Goal: Task Accomplishment & Management: Complete application form

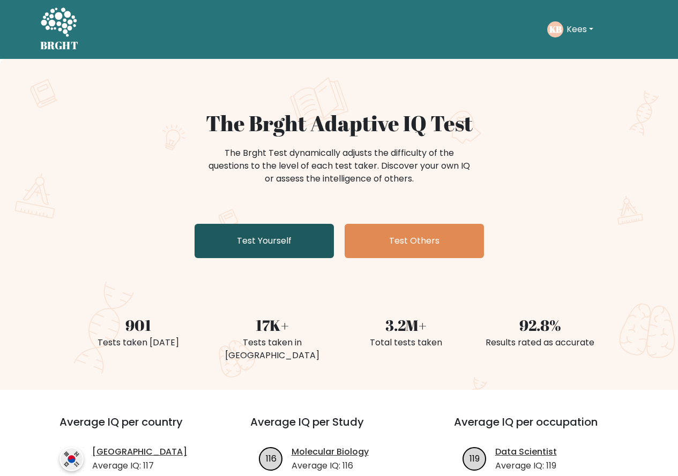
click at [269, 247] on link "Test Yourself" at bounding box center [263, 241] width 139 height 34
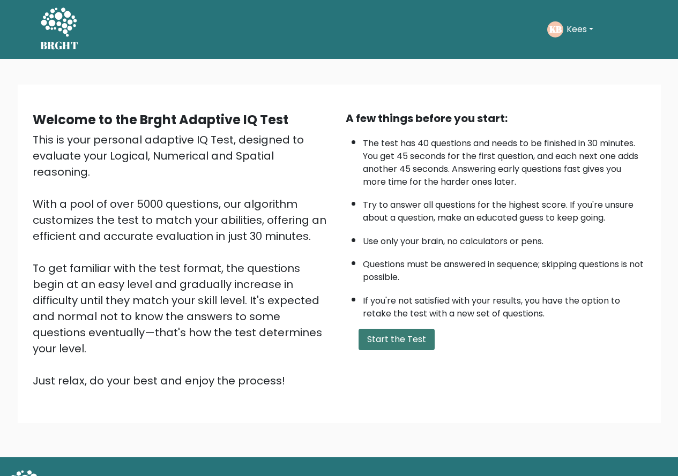
click at [388, 334] on button "Start the Test" at bounding box center [396, 339] width 76 height 21
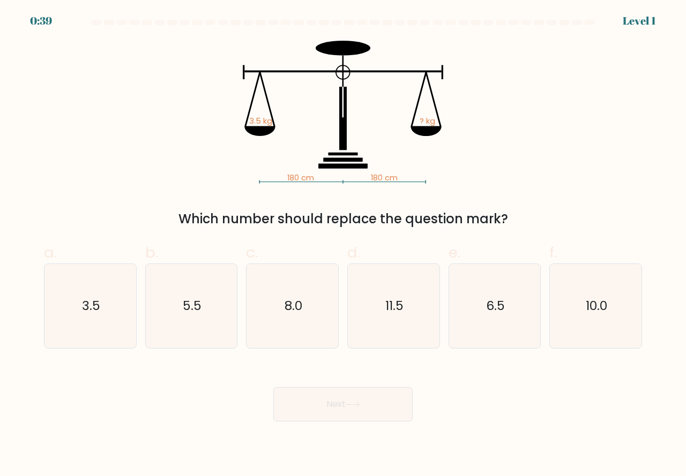
drag, startPoint x: 109, startPoint y: 334, endPoint x: 187, endPoint y: 372, distance: 86.7
click at [110, 335] on icon "3.5" at bounding box center [90, 306] width 84 height 84
click at [343, 245] on input "a. 3.5" at bounding box center [343, 241] width 1 height 7
radio input "true"
click at [326, 404] on button "Next" at bounding box center [342, 404] width 139 height 34
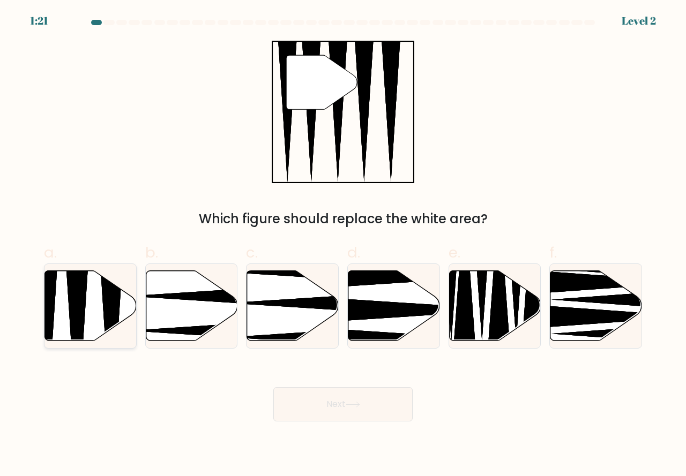
click at [69, 314] on icon at bounding box center [91, 306] width 92 height 70
click at [343, 245] on input "a." at bounding box center [343, 241] width 1 height 7
radio input "true"
click at [309, 408] on button "Next" at bounding box center [342, 404] width 139 height 34
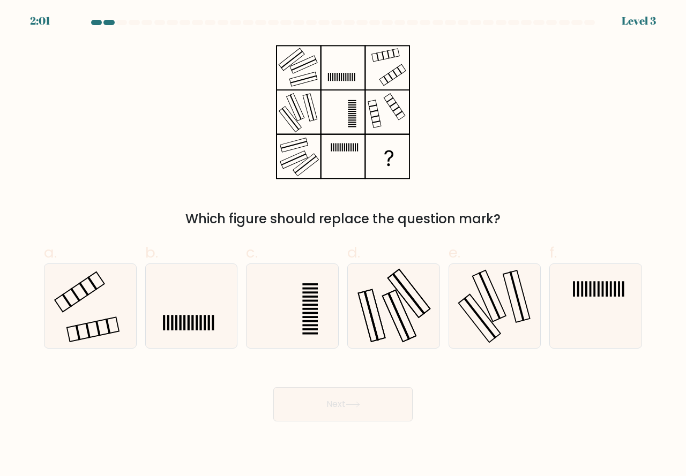
drag, startPoint x: 94, startPoint y: 314, endPoint x: 184, endPoint y: 377, distance: 109.4
click at [94, 316] on icon at bounding box center [90, 306] width 84 height 84
click at [343, 245] on input "a." at bounding box center [343, 241] width 1 height 7
radio input "true"
click at [312, 404] on button "Next" at bounding box center [342, 404] width 139 height 34
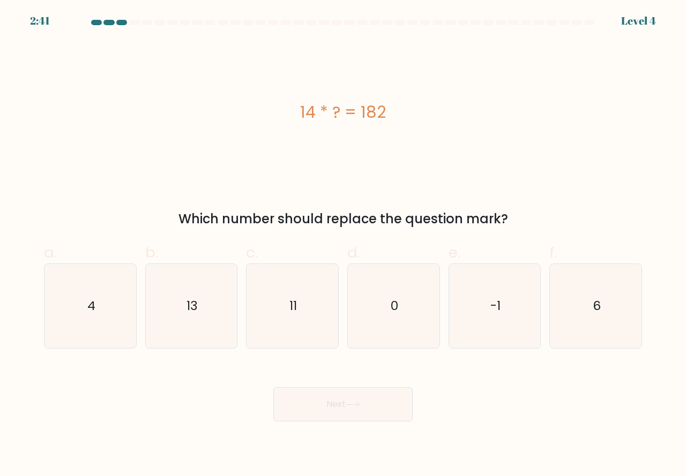
drag, startPoint x: 211, startPoint y: 322, endPoint x: 303, endPoint y: 390, distance: 114.1
click at [211, 324] on icon "13" at bounding box center [191, 306] width 84 height 84
click at [343, 245] on input "b. 13" at bounding box center [343, 241] width 1 height 7
radio input "true"
click at [329, 402] on button "Next" at bounding box center [342, 404] width 139 height 34
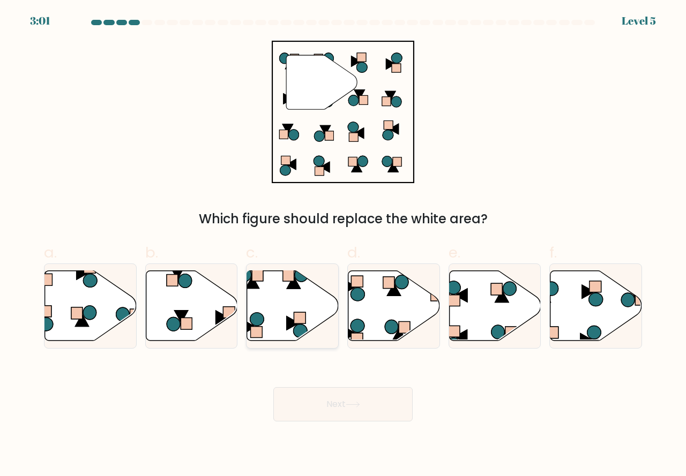
click at [277, 321] on icon at bounding box center [293, 306] width 92 height 70
click at [343, 245] on input "c." at bounding box center [343, 241] width 1 height 7
radio input "true"
click at [346, 406] on button "Next" at bounding box center [342, 404] width 139 height 34
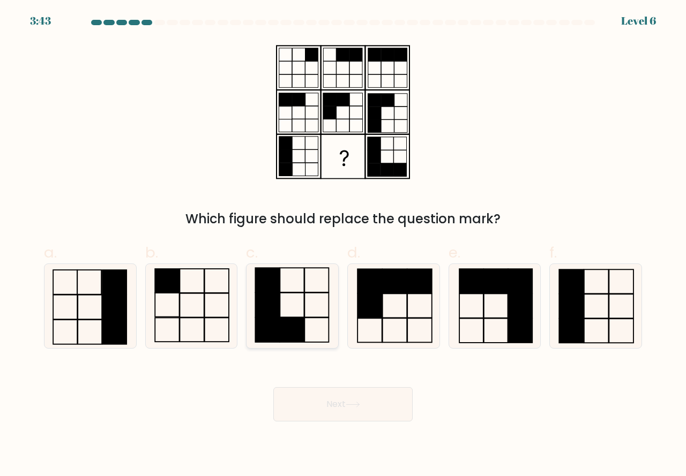
drag, startPoint x: 276, startPoint y: 324, endPoint x: 296, endPoint y: 351, distance: 33.8
click at [277, 324] on rect at bounding box center [268, 330] width 24 height 25
click at [343, 245] on input "c." at bounding box center [343, 241] width 1 height 7
radio input "true"
click at [333, 404] on button "Next" at bounding box center [342, 404] width 139 height 34
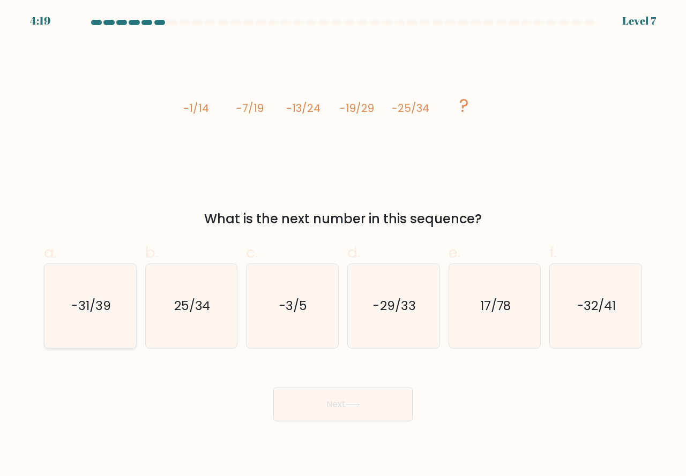
click at [123, 333] on icon "-31/39" at bounding box center [90, 306] width 84 height 84
click at [343, 245] on input "a. -31/39" at bounding box center [343, 241] width 1 height 7
radio input "true"
click at [317, 404] on button "Next" at bounding box center [342, 404] width 139 height 34
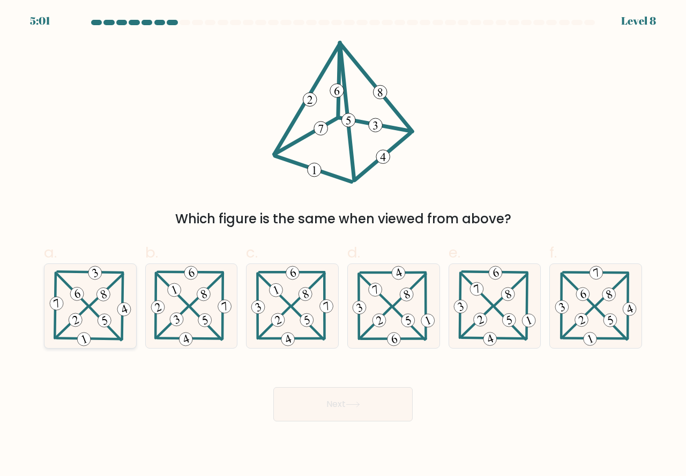
click at [93, 329] on icon at bounding box center [90, 306] width 85 height 84
click at [343, 245] on input "a." at bounding box center [343, 241] width 1 height 7
radio input "true"
click at [299, 407] on button "Next" at bounding box center [342, 404] width 139 height 34
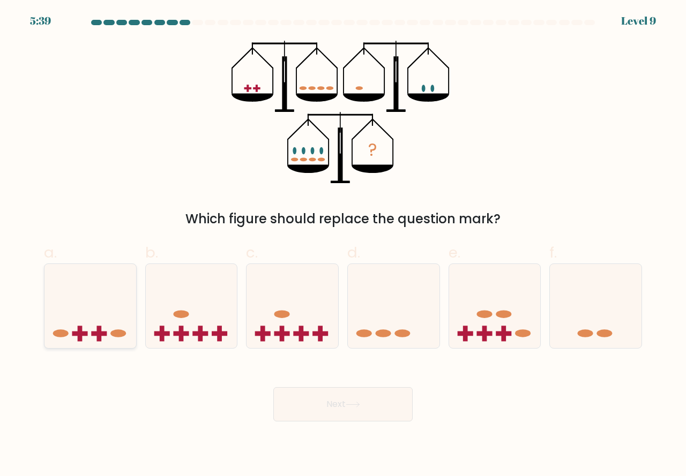
click at [105, 325] on icon at bounding box center [90, 306] width 92 height 76
click at [343, 245] on input "a." at bounding box center [343, 241] width 1 height 7
radio input "true"
click at [326, 409] on button "Next" at bounding box center [342, 404] width 139 height 34
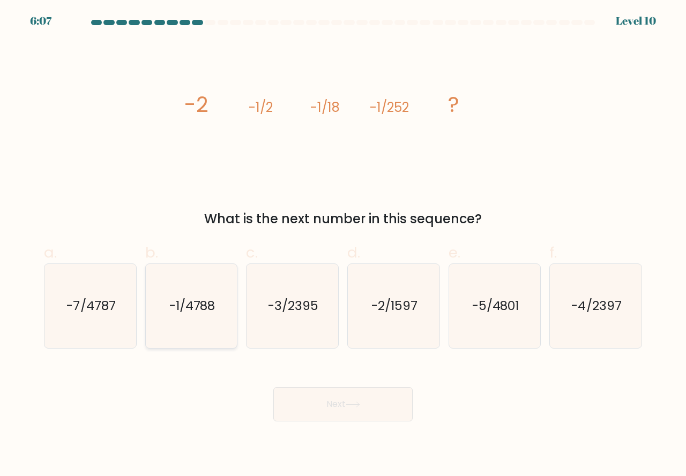
click at [176, 329] on icon "-1/4788" at bounding box center [191, 306] width 84 height 84
click at [343, 245] on input "b. -1/4788" at bounding box center [343, 241] width 1 height 7
radio input "true"
click at [332, 406] on button "Next" at bounding box center [342, 404] width 139 height 34
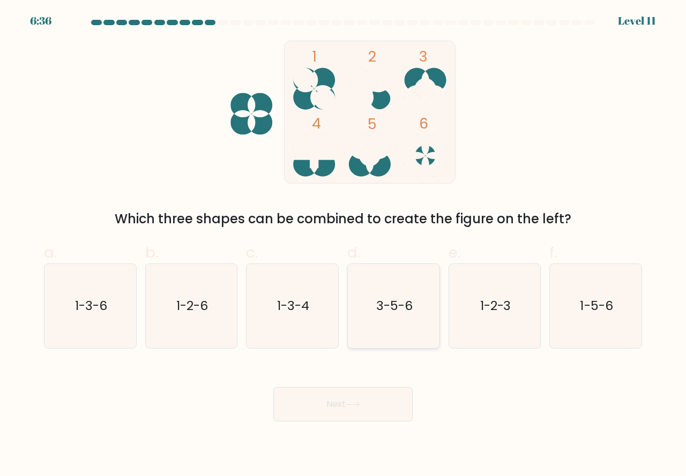
click at [398, 326] on icon "3-5-6" at bounding box center [393, 306] width 84 height 84
click at [343, 245] on input "d. 3-5-6" at bounding box center [343, 241] width 1 height 7
radio input "true"
click at [352, 407] on icon at bounding box center [353, 405] width 14 height 6
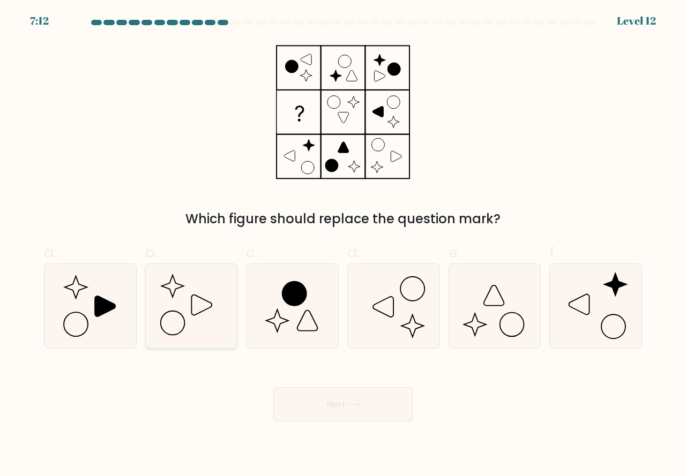
click at [178, 336] on icon at bounding box center [191, 306] width 84 height 84
click at [343, 245] on input "b." at bounding box center [343, 241] width 1 height 7
radio input "true"
click at [293, 410] on button "Next" at bounding box center [342, 404] width 139 height 34
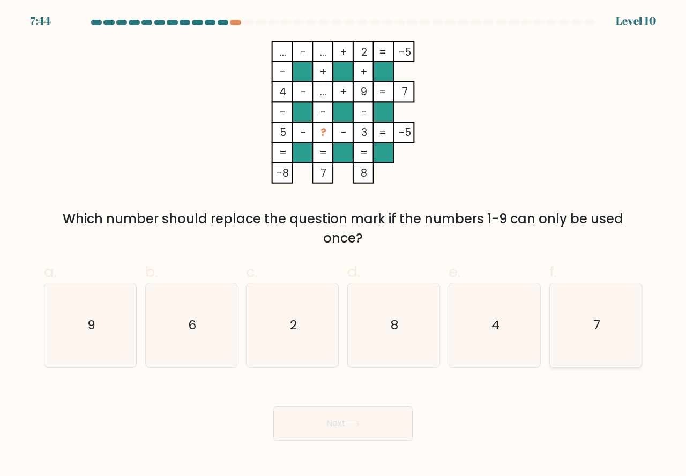
click at [592, 354] on icon "7" at bounding box center [595, 325] width 84 height 84
click at [343, 245] on input "f. 7" at bounding box center [343, 241] width 1 height 7
radio input "true"
click at [355, 424] on icon at bounding box center [352, 424] width 13 height 5
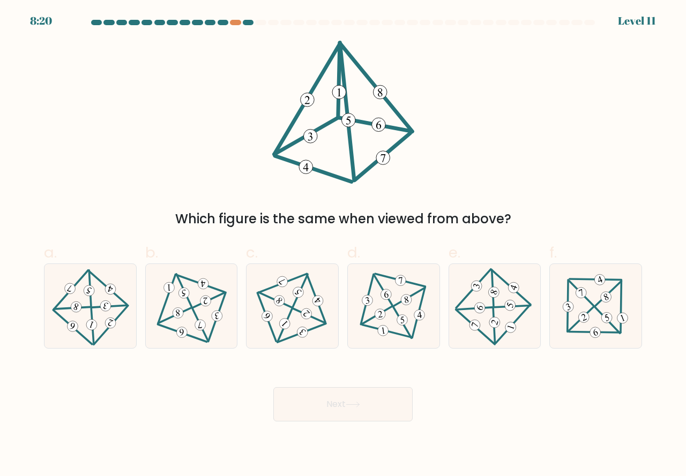
drag, startPoint x: 191, startPoint y: 326, endPoint x: 209, endPoint y: 350, distance: 30.5
click at [200, 341] on div at bounding box center [191, 306] width 93 height 85
click at [343, 245] on input "b." at bounding box center [343, 241] width 1 height 7
radio input "true"
click at [314, 407] on button "Next" at bounding box center [342, 404] width 139 height 34
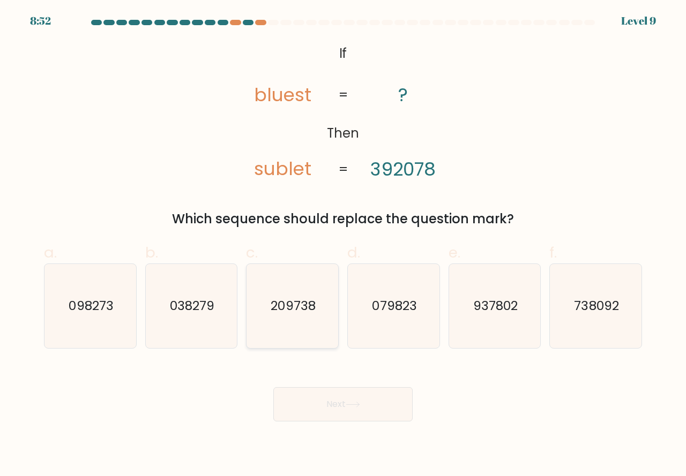
drag, startPoint x: 307, startPoint y: 326, endPoint x: 331, endPoint y: 370, distance: 49.1
click at [307, 329] on icon "209738" at bounding box center [292, 306] width 84 height 84
click at [343, 245] on input "c. 209738" at bounding box center [343, 241] width 1 height 7
radio input "true"
click at [344, 403] on button "Next" at bounding box center [342, 404] width 139 height 34
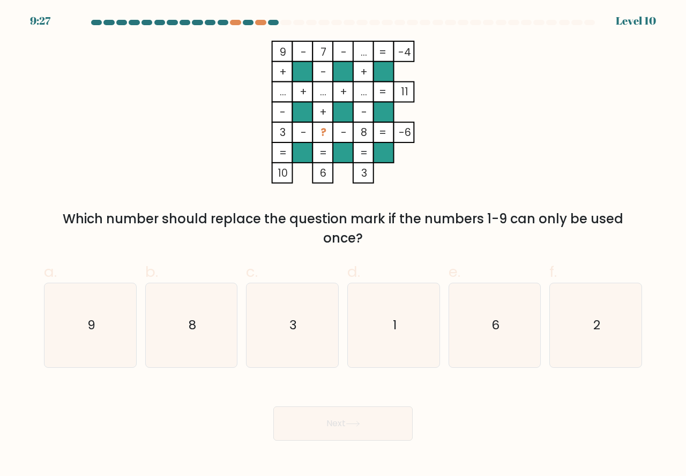
drag, startPoint x: 391, startPoint y: 352, endPoint x: 373, endPoint y: 399, distance: 49.3
click at [391, 356] on icon "1" at bounding box center [393, 325] width 84 height 84
click at [343, 245] on input "d. 1" at bounding box center [343, 241] width 1 height 7
radio input "true"
click at [354, 423] on icon at bounding box center [353, 424] width 14 height 6
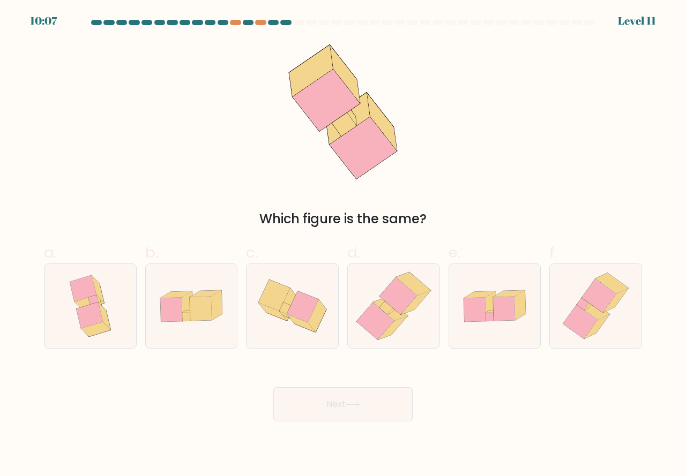
drag, startPoint x: 404, startPoint y: 315, endPoint x: 373, endPoint y: 364, distance: 58.5
click at [405, 318] on icon at bounding box center [393, 306] width 82 height 84
click at [343, 245] on input "d." at bounding box center [343, 241] width 1 height 7
radio input "true"
click at [354, 405] on icon at bounding box center [353, 405] width 14 height 6
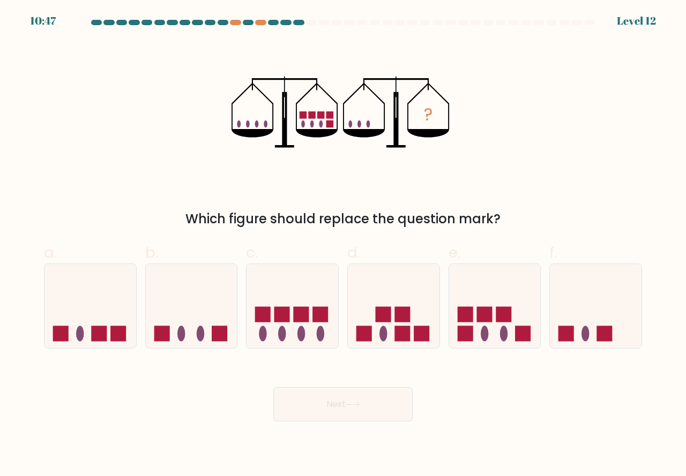
click at [356, 407] on icon at bounding box center [353, 405] width 14 height 6
click at [106, 328] on rect at bounding box center [100, 334] width 16 height 16
click at [343, 245] on input "a." at bounding box center [343, 241] width 1 height 7
radio input "true"
click at [310, 400] on button "Next" at bounding box center [342, 404] width 139 height 34
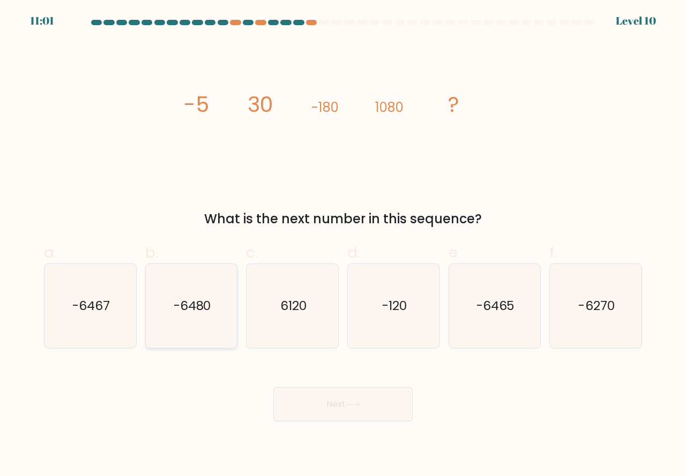
click at [186, 340] on icon "-6480" at bounding box center [191, 306] width 84 height 84
click at [343, 245] on input "b. -6480" at bounding box center [343, 241] width 1 height 7
radio input "true"
click at [326, 397] on button "Next" at bounding box center [342, 404] width 139 height 34
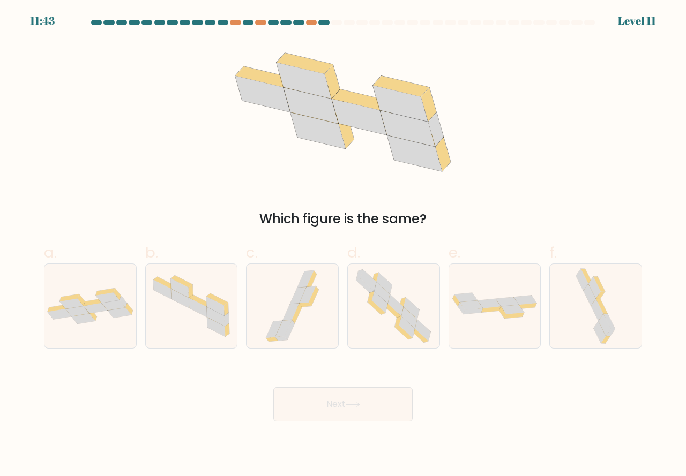
drag, startPoint x: 197, startPoint y: 333, endPoint x: 207, endPoint y: 364, distance: 32.4
click at [199, 349] on form at bounding box center [343, 221] width 686 height 402
click at [189, 324] on icon at bounding box center [192, 306] width 92 height 72
click at [343, 245] on input "b." at bounding box center [343, 241] width 1 height 7
radio input "true"
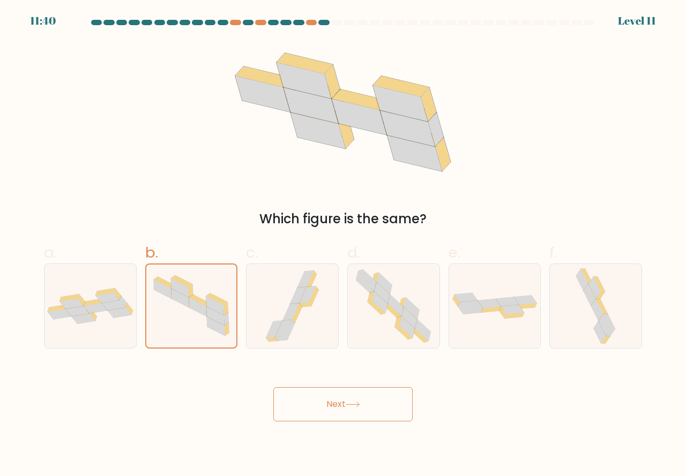
click at [326, 407] on button "Next" at bounding box center [342, 404] width 139 height 34
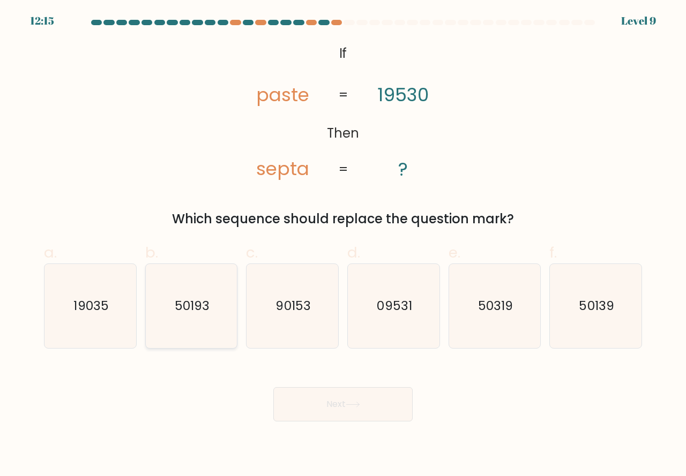
click at [207, 329] on icon "50193" at bounding box center [191, 306] width 84 height 84
click at [343, 245] on input "b. 50193" at bounding box center [343, 241] width 1 height 7
radio input "true"
click at [340, 407] on button "Next" at bounding box center [342, 404] width 139 height 34
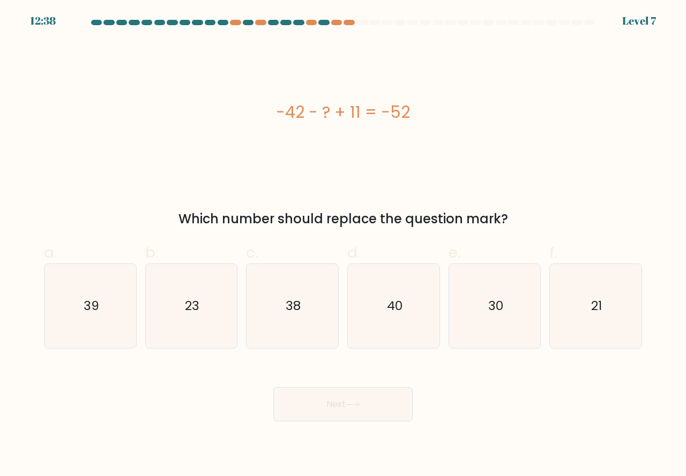
drag, startPoint x: 592, startPoint y: 319, endPoint x: 468, endPoint y: 357, distance: 130.0
click at [592, 320] on icon "21" at bounding box center [595, 306] width 84 height 84
click at [343, 245] on input "f. 21" at bounding box center [343, 241] width 1 height 7
radio input "true"
click at [351, 396] on button "Next" at bounding box center [342, 404] width 139 height 34
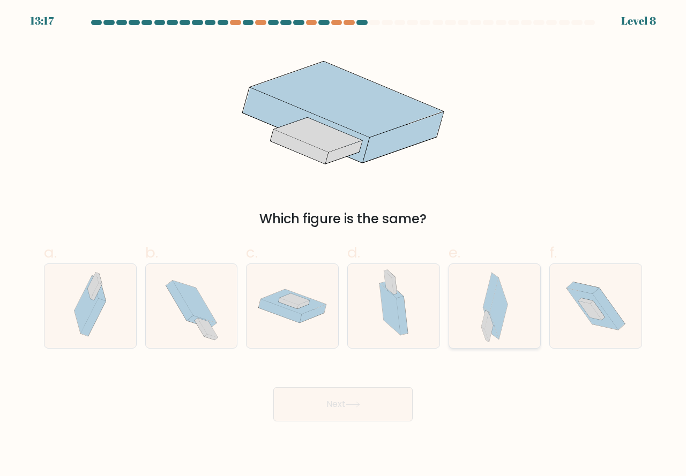
click at [496, 329] on icon at bounding box center [499, 308] width 18 height 61
click at [343, 245] on input "e." at bounding box center [343, 241] width 1 height 7
radio input "true"
click at [343, 403] on button "Next" at bounding box center [342, 404] width 139 height 34
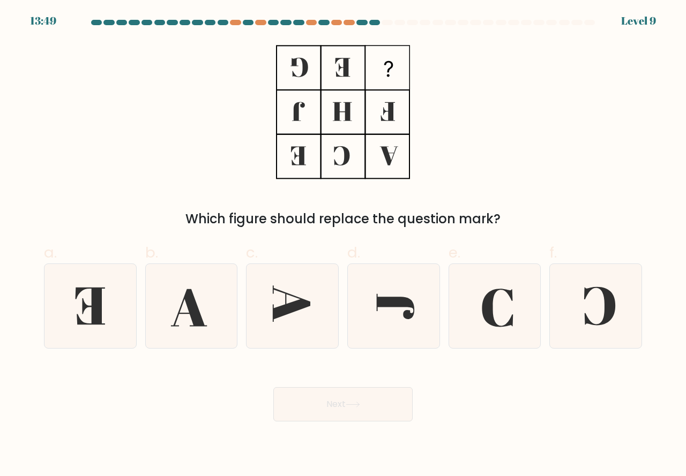
drag, startPoint x: 580, startPoint y: 328, endPoint x: 545, endPoint y: 356, distance: 44.9
click at [579, 334] on icon at bounding box center [595, 306] width 84 height 84
click at [343, 245] on input "f." at bounding box center [343, 241] width 1 height 7
radio input "true"
click at [320, 415] on button "Next" at bounding box center [342, 404] width 139 height 34
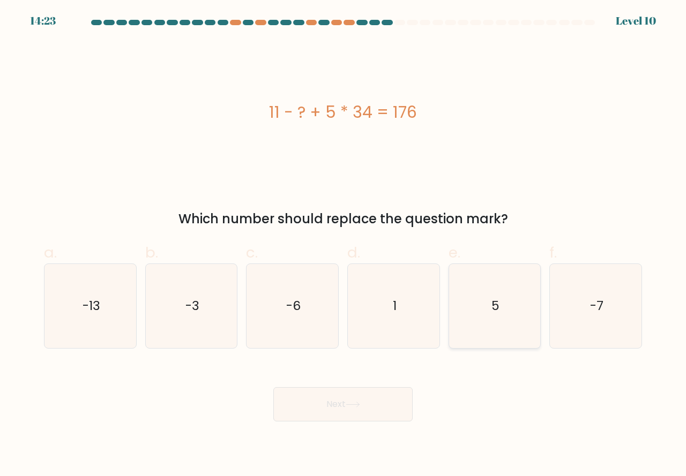
drag, startPoint x: 484, startPoint y: 332, endPoint x: 480, endPoint y: 348, distance: 16.5
click at [484, 332] on icon "5" at bounding box center [495, 306] width 84 height 84
click at [343, 245] on input "e. 5" at bounding box center [343, 241] width 1 height 7
radio input "true"
click at [357, 406] on icon at bounding box center [353, 405] width 14 height 6
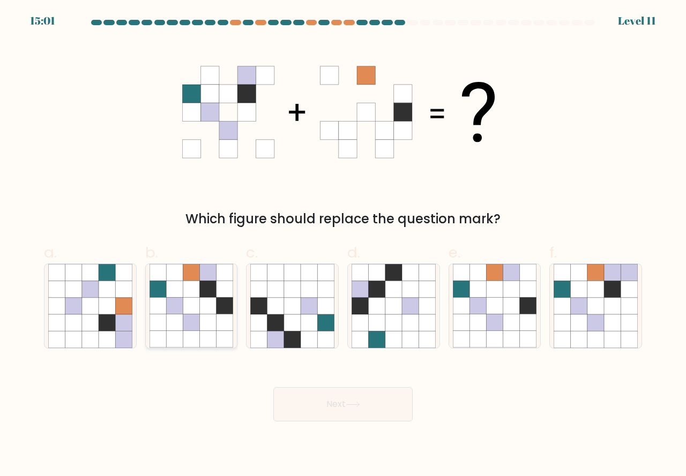
click at [219, 337] on icon at bounding box center [224, 339] width 17 height 17
click at [343, 245] on input "b." at bounding box center [343, 241] width 1 height 7
radio input "true"
click at [334, 402] on button "Next" at bounding box center [342, 404] width 139 height 34
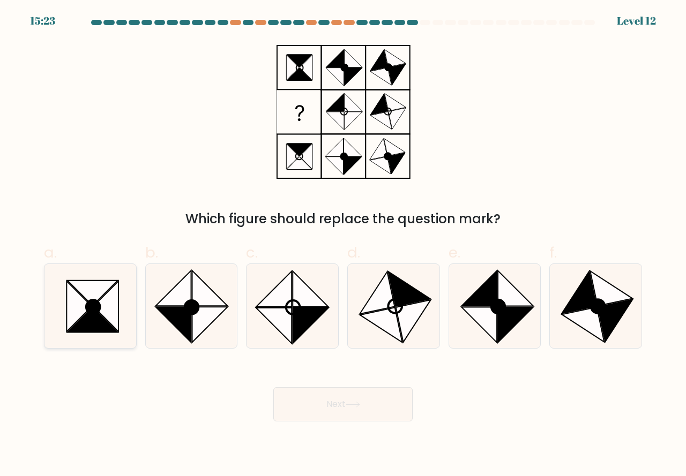
click at [101, 331] on icon at bounding box center [92, 319] width 50 height 25
click at [343, 245] on input "a." at bounding box center [343, 241] width 1 height 7
radio input "true"
click at [326, 409] on button "Next" at bounding box center [342, 404] width 139 height 34
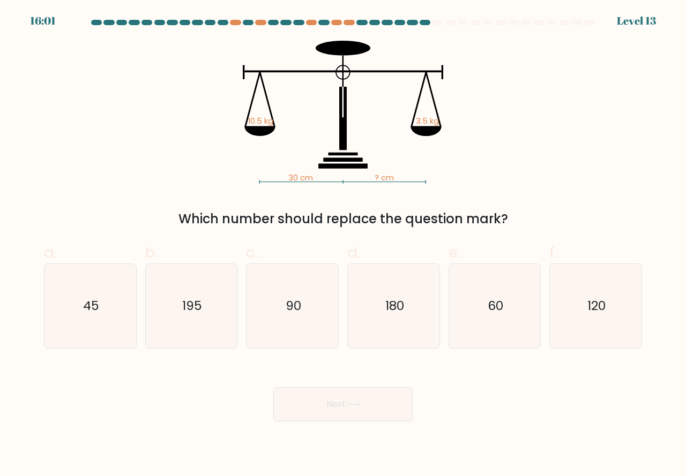
click at [326, 409] on button "Next" at bounding box center [342, 404] width 139 height 34
click at [553, 257] on span "f." at bounding box center [552, 252] width 7 height 21
click at [343, 245] on input "f. 120" at bounding box center [343, 241] width 1 height 7
radio input "true"
click at [298, 327] on icon "90" at bounding box center [292, 306] width 84 height 84
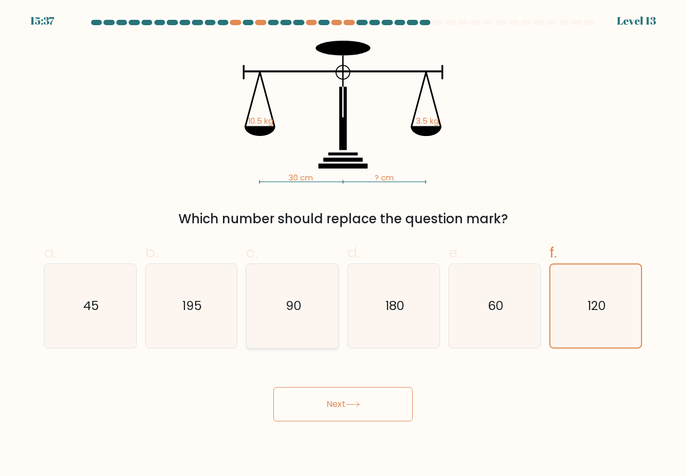
click at [343, 245] on input "c. 90" at bounding box center [343, 241] width 1 height 7
radio input "true"
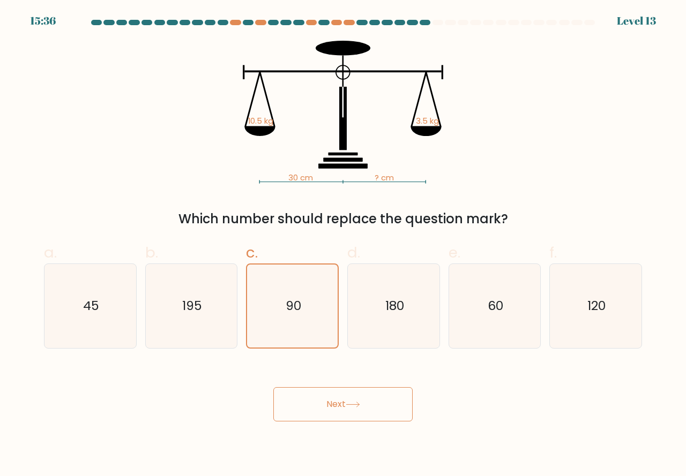
click at [354, 406] on icon at bounding box center [353, 405] width 14 height 6
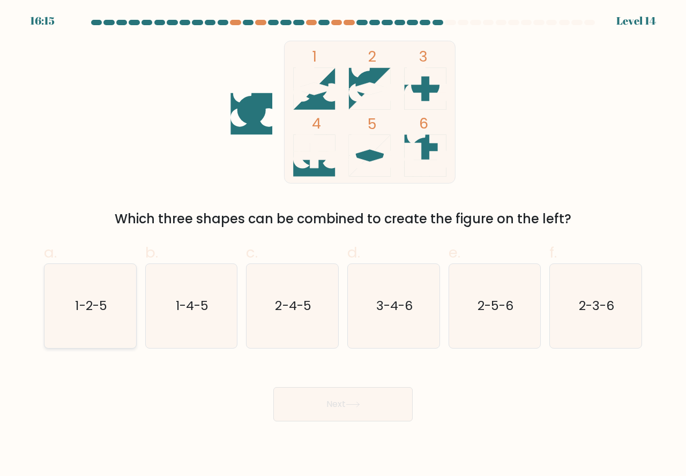
click at [111, 326] on icon "1-2-5" at bounding box center [90, 306] width 84 height 84
click at [343, 245] on input "a. 1-2-5" at bounding box center [343, 241] width 1 height 7
radio input "true"
click at [316, 407] on button "Next" at bounding box center [342, 404] width 139 height 34
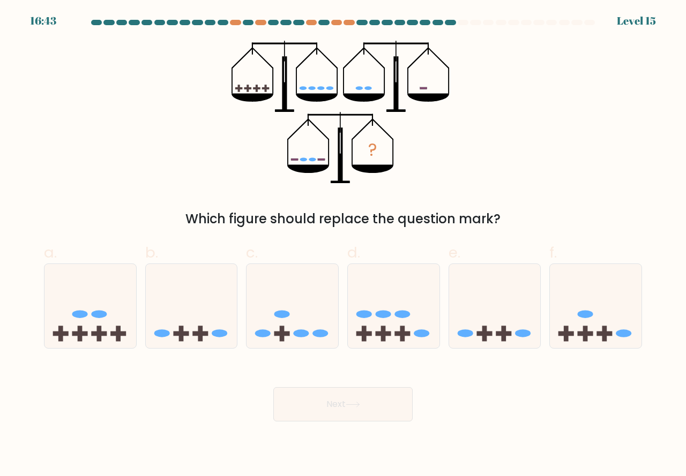
click at [360, 189] on div "? Which figure should replace the question mark?" at bounding box center [342, 135] width 611 height 188
click at [194, 339] on icon at bounding box center [192, 306] width 92 height 76
click at [343, 245] on input "b." at bounding box center [343, 241] width 1 height 7
radio input "true"
click at [306, 404] on button "Next" at bounding box center [342, 404] width 139 height 34
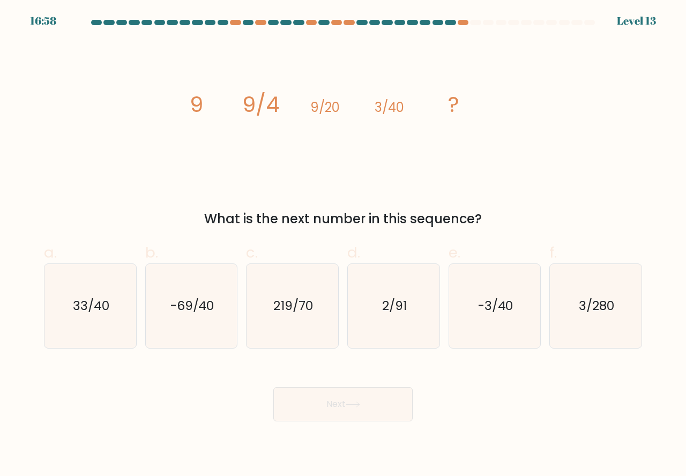
click at [568, 356] on form at bounding box center [343, 221] width 686 height 402
click at [574, 336] on icon "3/280" at bounding box center [595, 306] width 84 height 84
click at [343, 245] on input "f. 3/280" at bounding box center [343, 241] width 1 height 7
radio input "true"
click at [347, 410] on button "Next" at bounding box center [342, 404] width 139 height 34
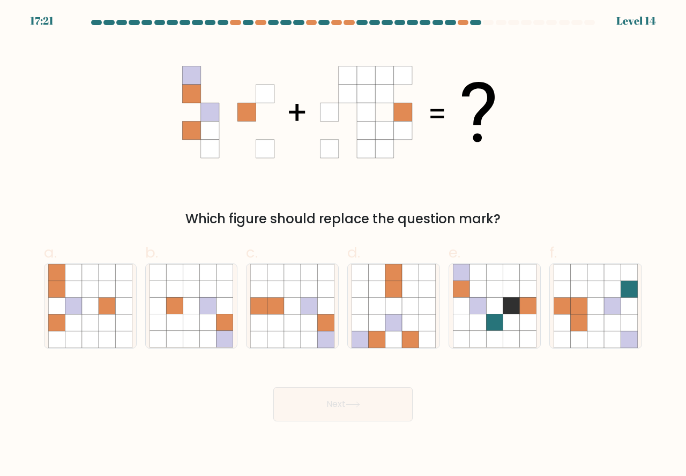
drag, startPoint x: 402, startPoint y: 334, endPoint x: 372, endPoint y: 389, distance: 62.3
click at [402, 337] on icon at bounding box center [410, 339] width 17 height 17
click at [343, 245] on input "d." at bounding box center [343, 241] width 1 height 7
radio input "true"
click at [347, 403] on button "Next" at bounding box center [342, 404] width 139 height 34
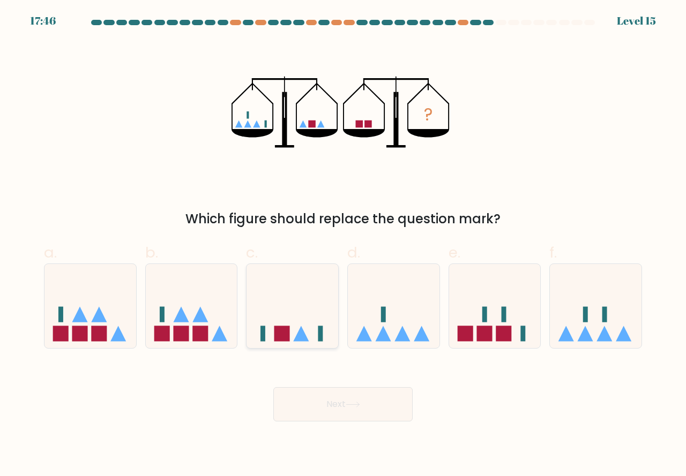
click at [301, 332] on icon at bounding box center [302, 334] width 16 height 16
click at [343, 245] on input "c." at bounding box center [343, 241] width 1 height 7
radio input "true"
click at [325, 397] on button "Next" at bounding box center [342, 404] width 139 height 34
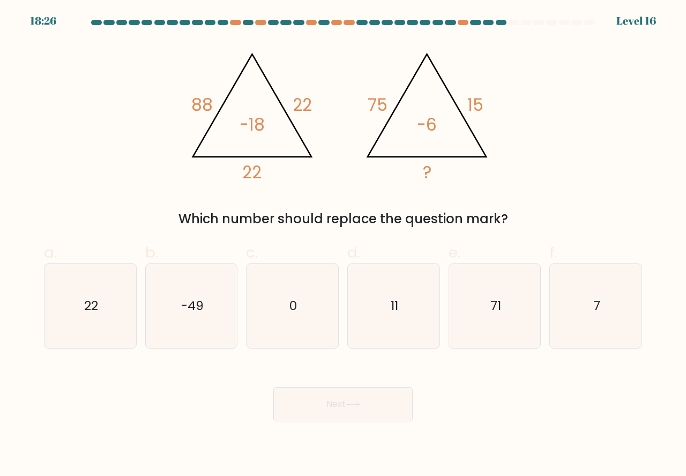
drag, startPoint x: 383, startPoint y: 330, endPoint x: 372, endPoint y: 379, distance: 50.4
click at [385, 330] on icon "11" at bounding box center [393, 306] width 84 height 84
click at [343, 245] on input "d. 11" at bounding box center [343, 241] width 1 height 7
radio input "true"
click at [349, 405] on icon at bounding box center [353, 405] width 14 height 6
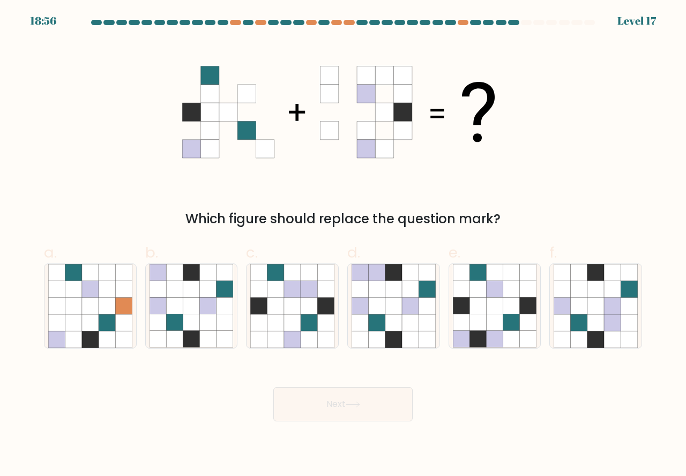
drag, startPoint x: 182, startPoint y: 326, endPoint x: 207, endPoint y: 356, distance: 39.6
click at [182, 327] on icon at bounding box center [174, 322] width 17 height 17
click at [343, 245] on input "b." at bounding box center [343, 241] width 1 height 7
radio input "true"
click at [324, 404] on button "Next" at bounding box center [342, 404] width 139 height 34
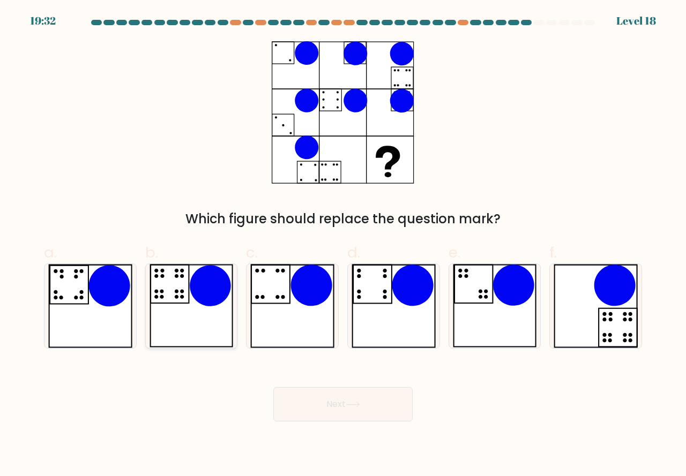
click at [190, 328] on icon at bounding box center [191, 306] width 84 height 84
click at [343, 245] on input "b." at bounding box center [343, 241] width 1 height 7
radio input "true"
click at [328, 409] on button "Next" at bounding box center [342, 404] width 139 height 34
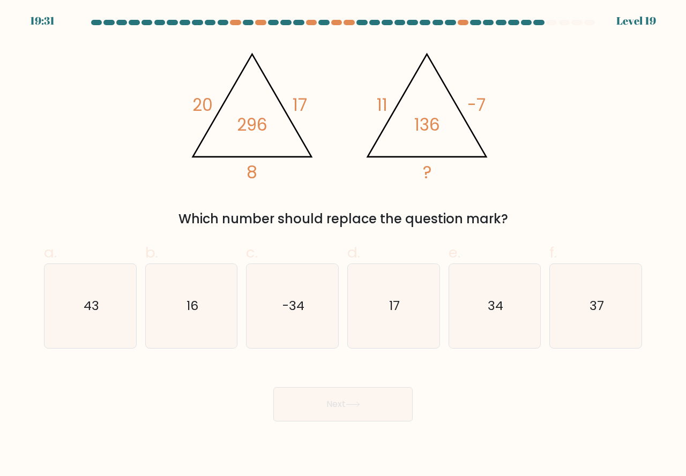
drag, startPoint x: 491, startPoint y: 328, endPoint x: 483, endPoint y: 356, distance: 28.5
click at [492, 329] on icon "34" at bounding box center [495, 306] width 84 height 84
click at [493, 335] on icon "34" at bounding box center [495, 306] width 84 height 84
click at [343, 245] on input "e. 34" at bounding box center [343, 241] width 1 height 7
radio input "true"
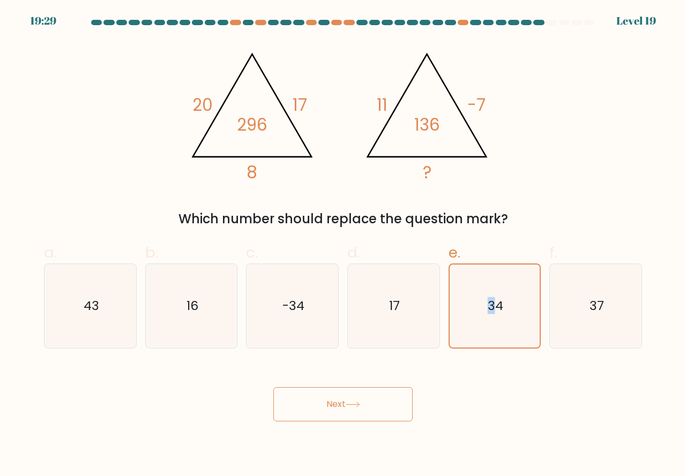
click at [355, 409] on button "Next" at bounding box center [342, 404] width 139 height 34
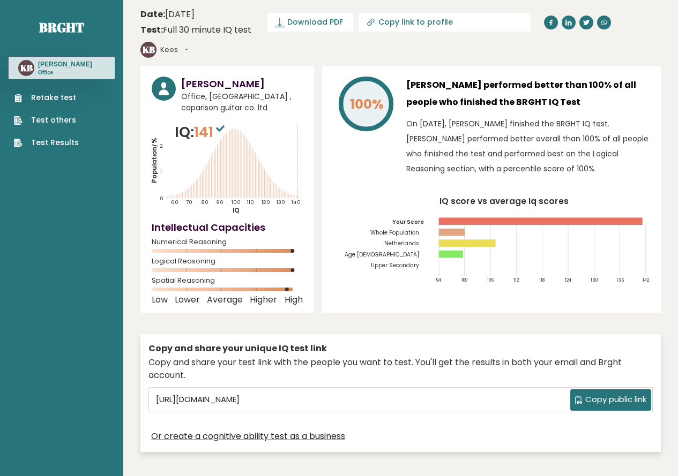
click at [61, 144] on link "Test Results" at bounding box center [46, 142] width 65 height 11
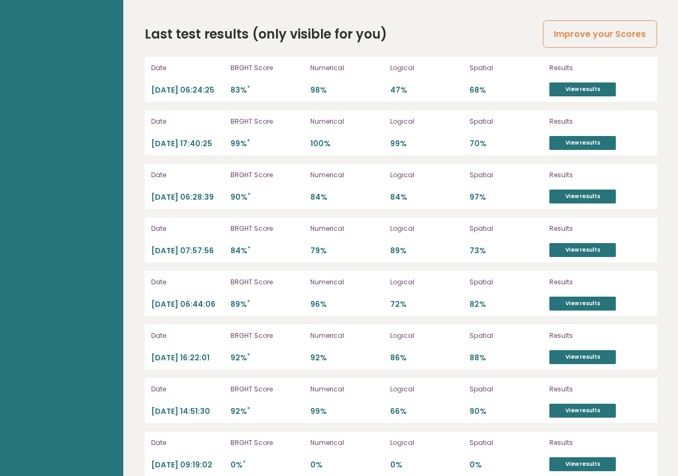
scroll to position [3024, 0]
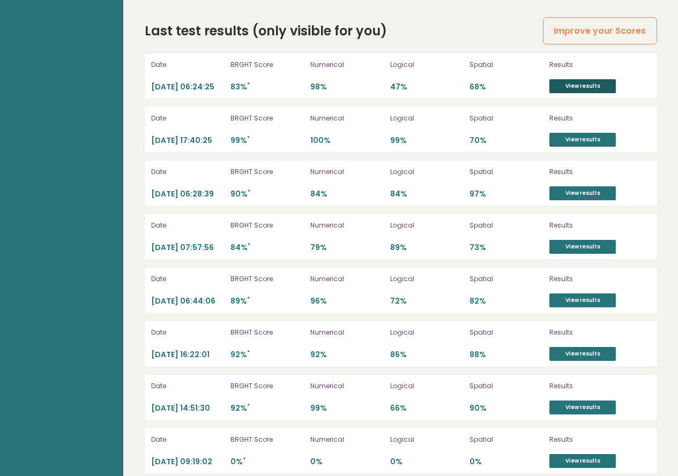
click at [590, 79] on link "View results" at bounding box center [582, 86] width 66 height 14
